Goal: Transaction & Acquisition: Purchase product/service

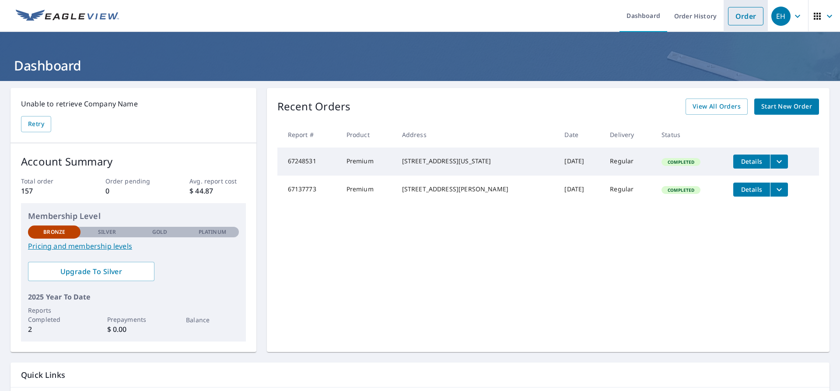
click at [749, 18] on link "Order" at bounding box center [745, 16] width 35 height 18
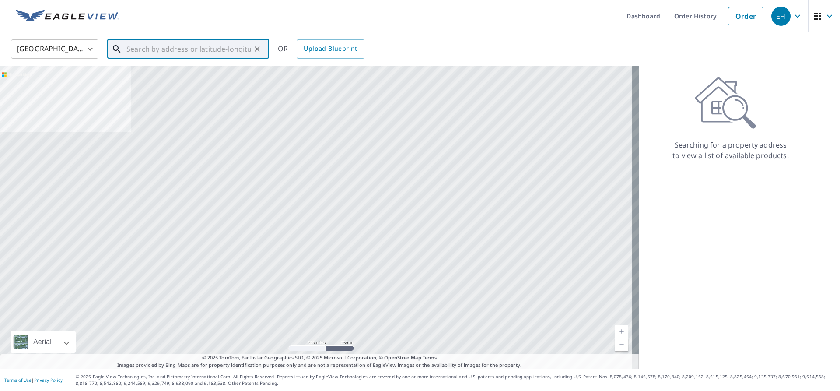
click at [170, 51] on input "text" at bounding box center [188, 49] width 125 height 24
paste input "[STREET_ADDRESS]"
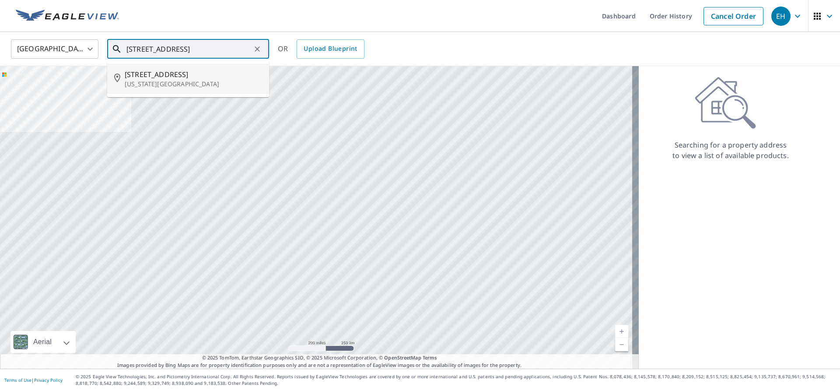
click at [181, 83] on p "[US_STATE][GEOGRAPHIC_DATA]" at bounding box center [193, 84] width 137 height 9
type input "[STREET_ADDRESS][US_STATE]"
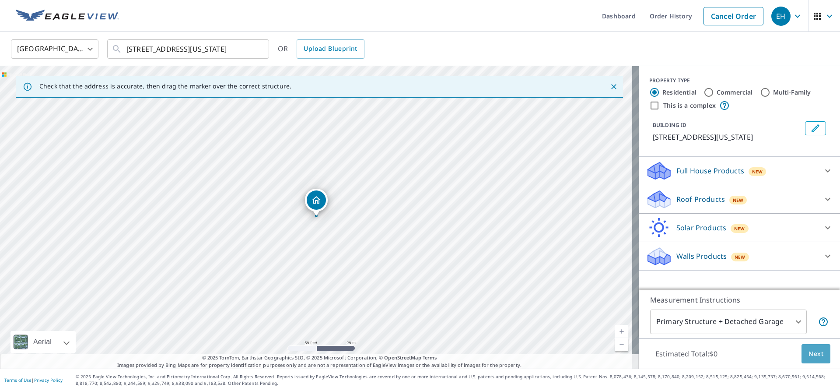
click at [813, 354] on span "Next" at bounding box center [815, 353] width 15 height 11
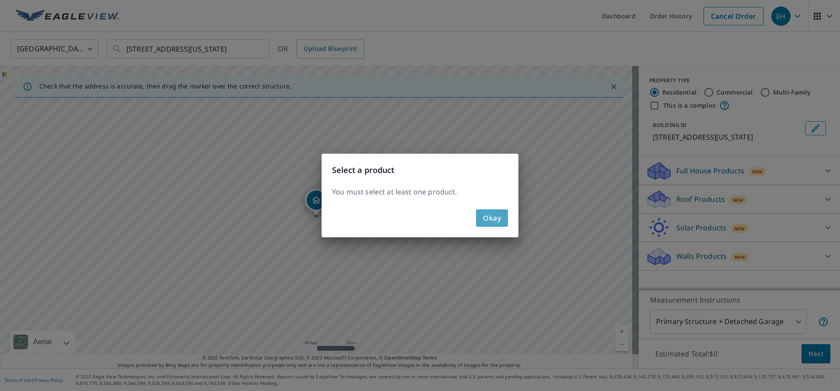
click at [495, 218] on span "Okay" at bounding box center [492, 218] width 18 height 12
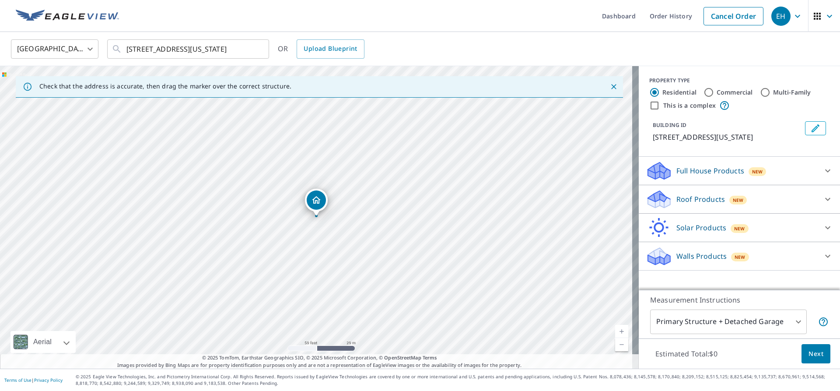
click at [822, 198] on icon at bounding box center [827, 199] width 10 height 10
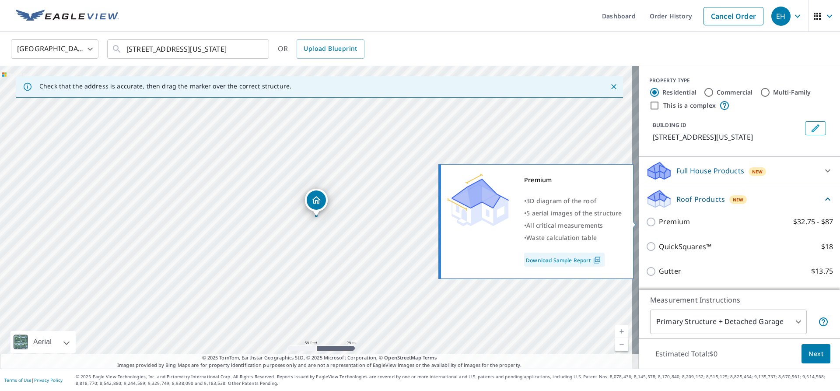
click at [646, 221] on input "Premium $32.75 - $87" at bounding box center [652, 222] width 13 height 10
checkbox input "true"
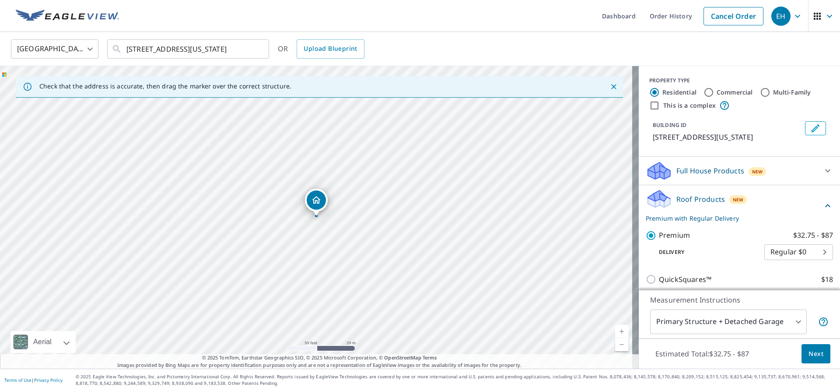
click at [818, 358] on button "Next" at bounding box center [815, 354] width 29 height 20
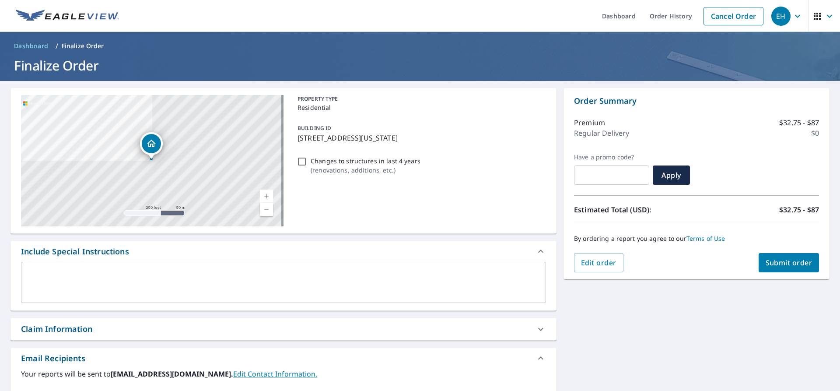
click at [794, 264] on span "Submit order" at bounding box center [789, 263] width 47 height 10
